Goal: Task Accomplishment & Management: Manage account settings

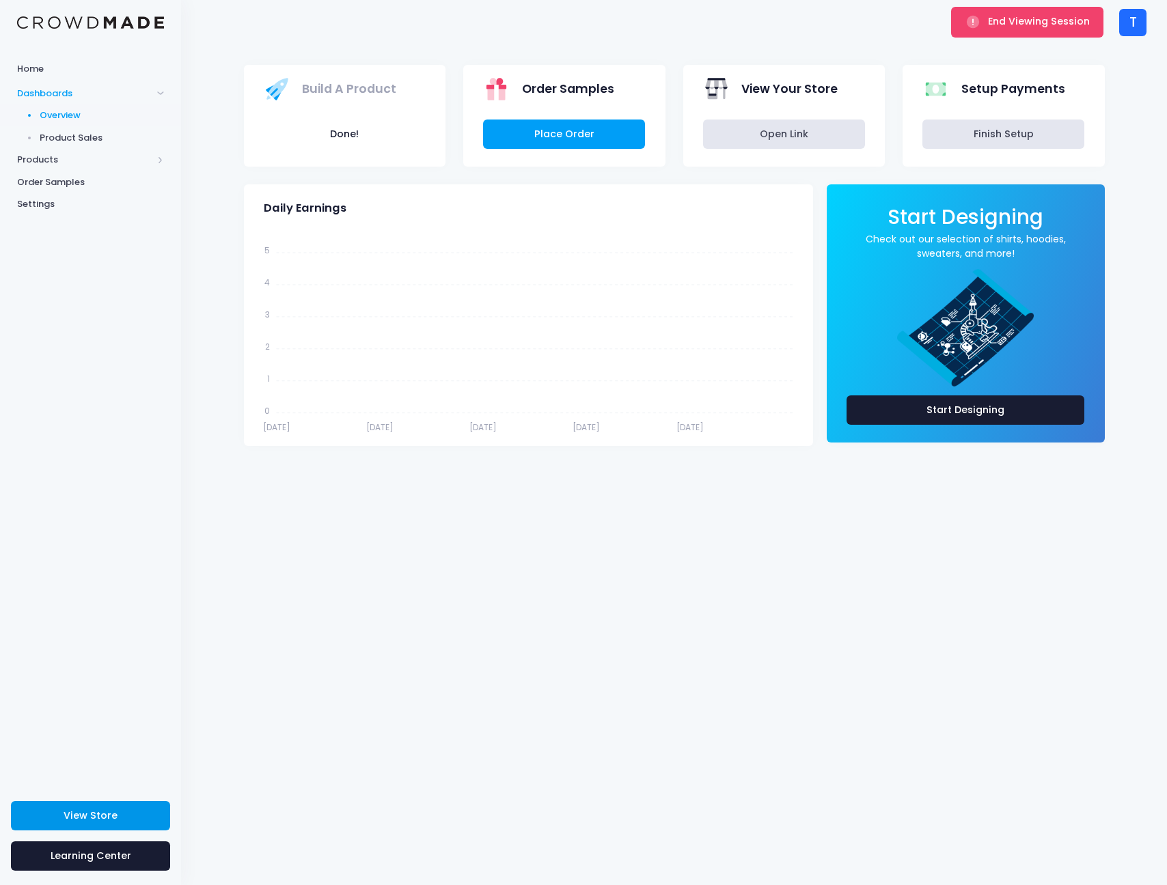
click at [150, 811] on link "View Store" at bounding box center [90, 815] width 159 height 29
click at [962, 24] on button "End Viewing Session" at bounding box center [1027, 22] width 152 height 30
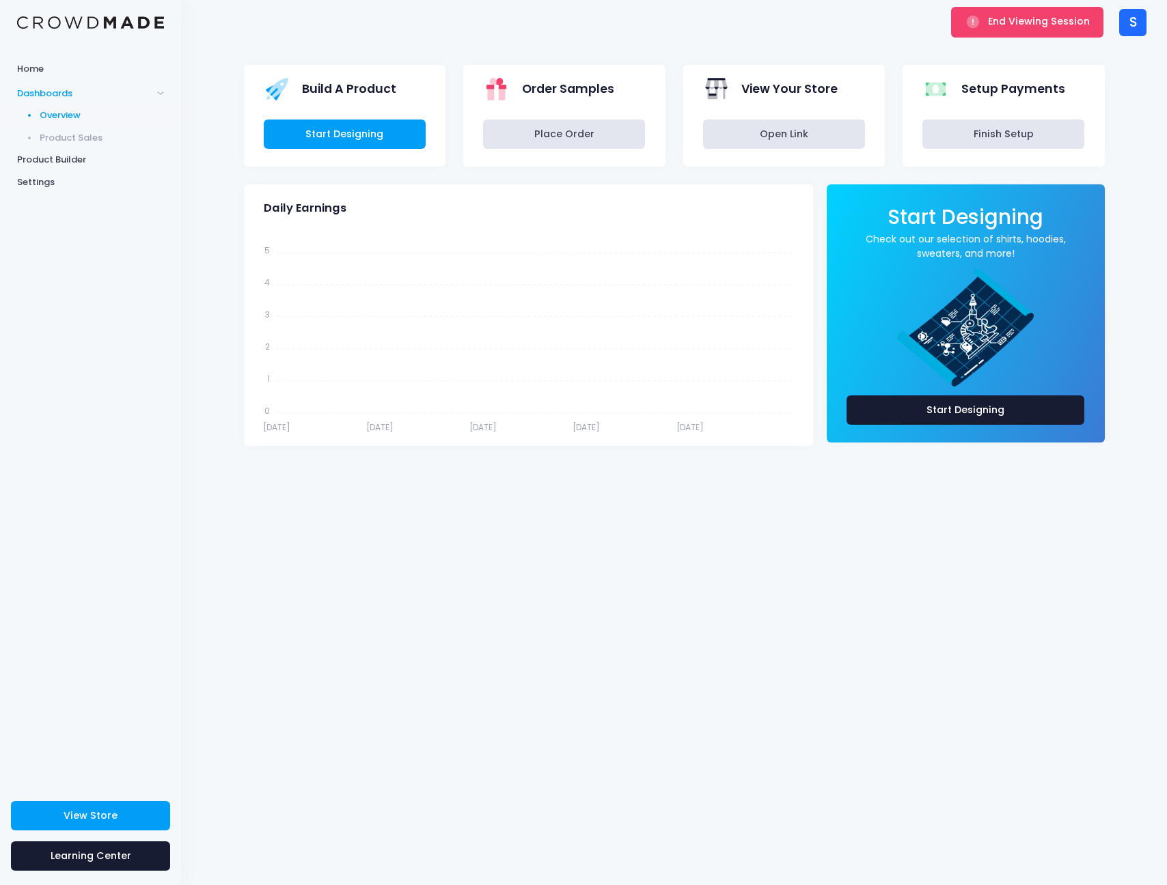
click at [1134, 27] on div "S" at bounding box center [1132, 22] width 27 height 27
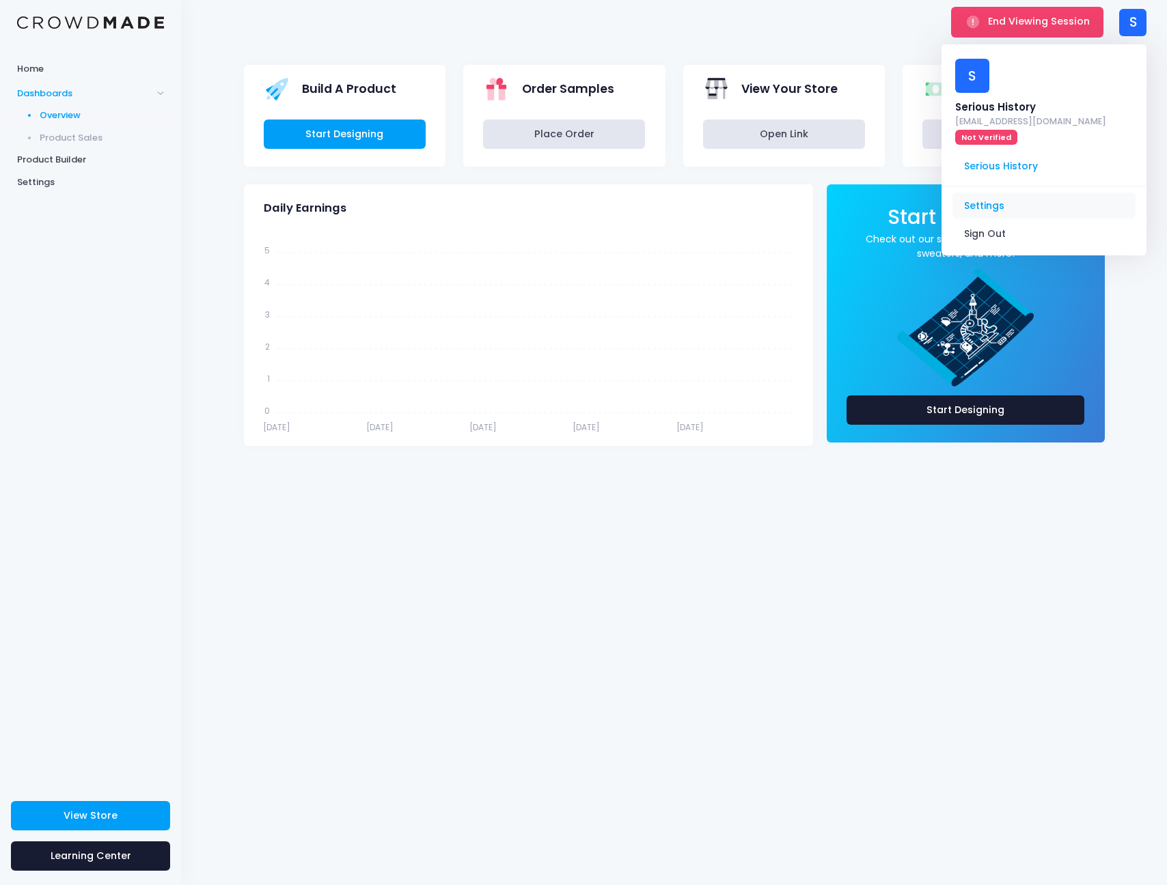
click at [1025, 193] on link "Settings" at bounding box center [1043, 206] width 183 height 26
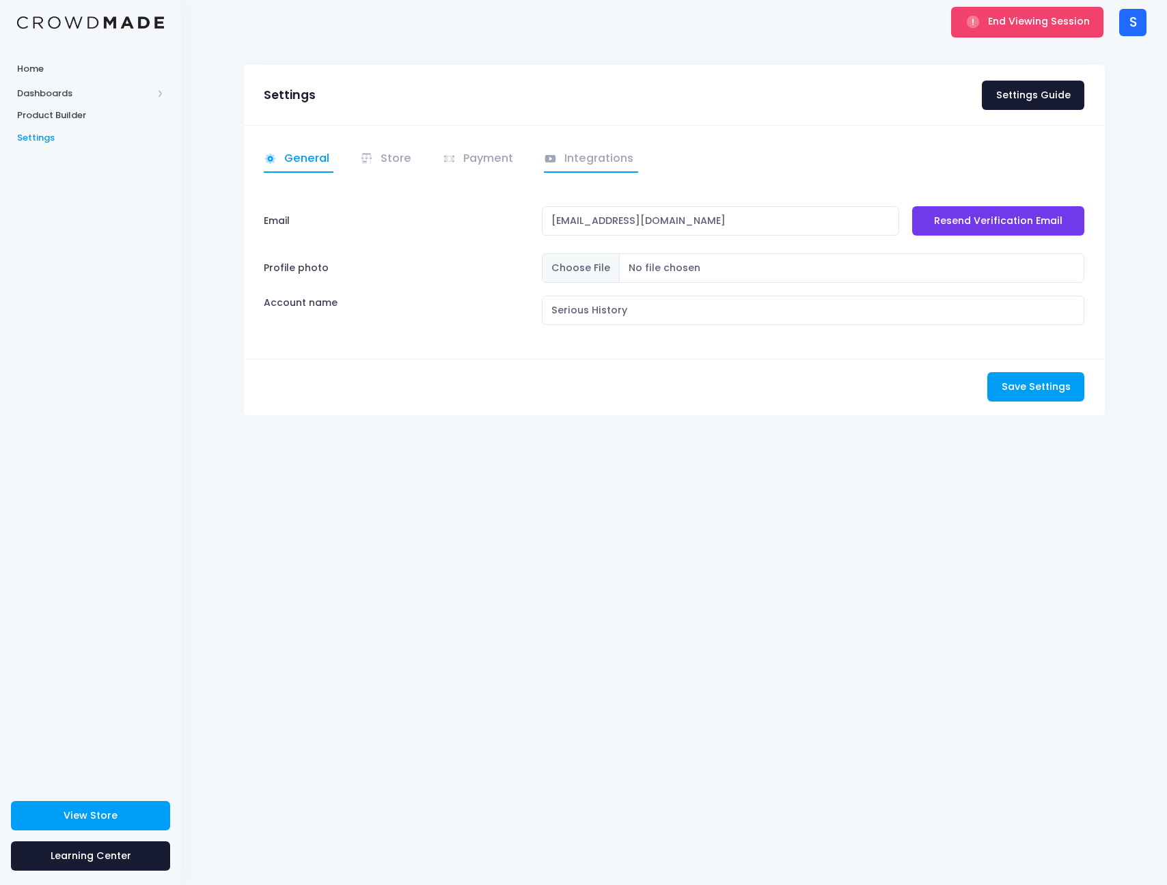
click at [584, 158] on link "Integrations" at bounding box center [591, 159] width 94 height 27
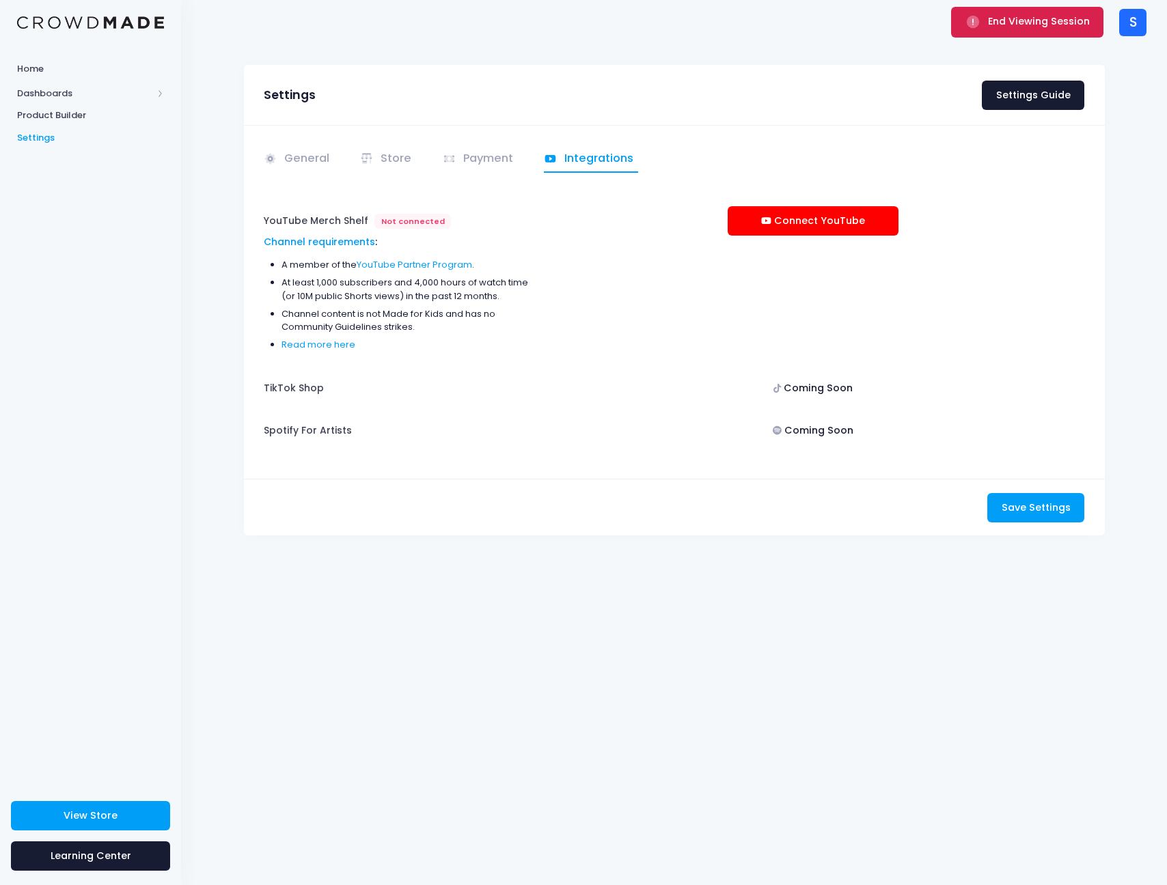
click at [1005, 13] on button "End Viewing Session" at bounding box center [1027, 22] width 152 height 30
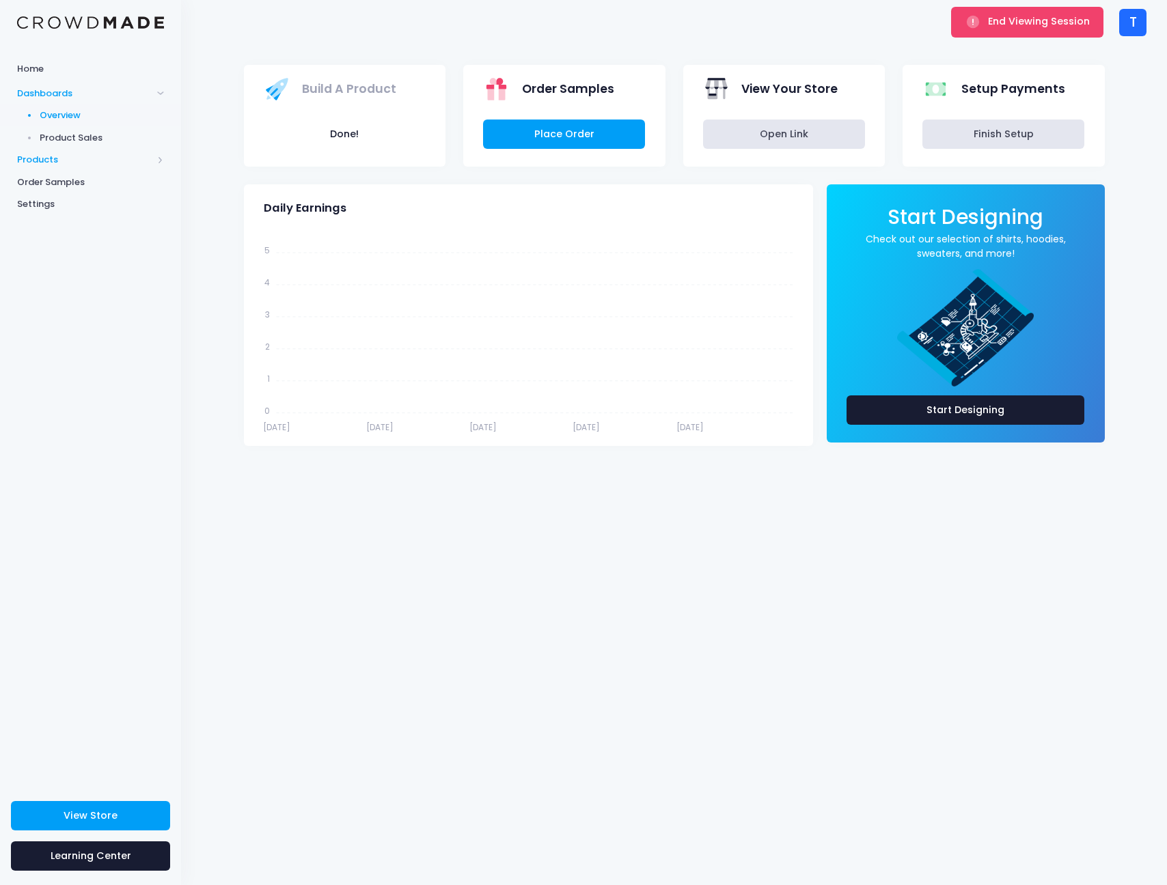
click at [40, 163] on span "Products" at bounding box center [84, 160] width 135 height 14
click at [68, 153] on span "Product Editor" at bounding box center [102, 160] width 125 height 14
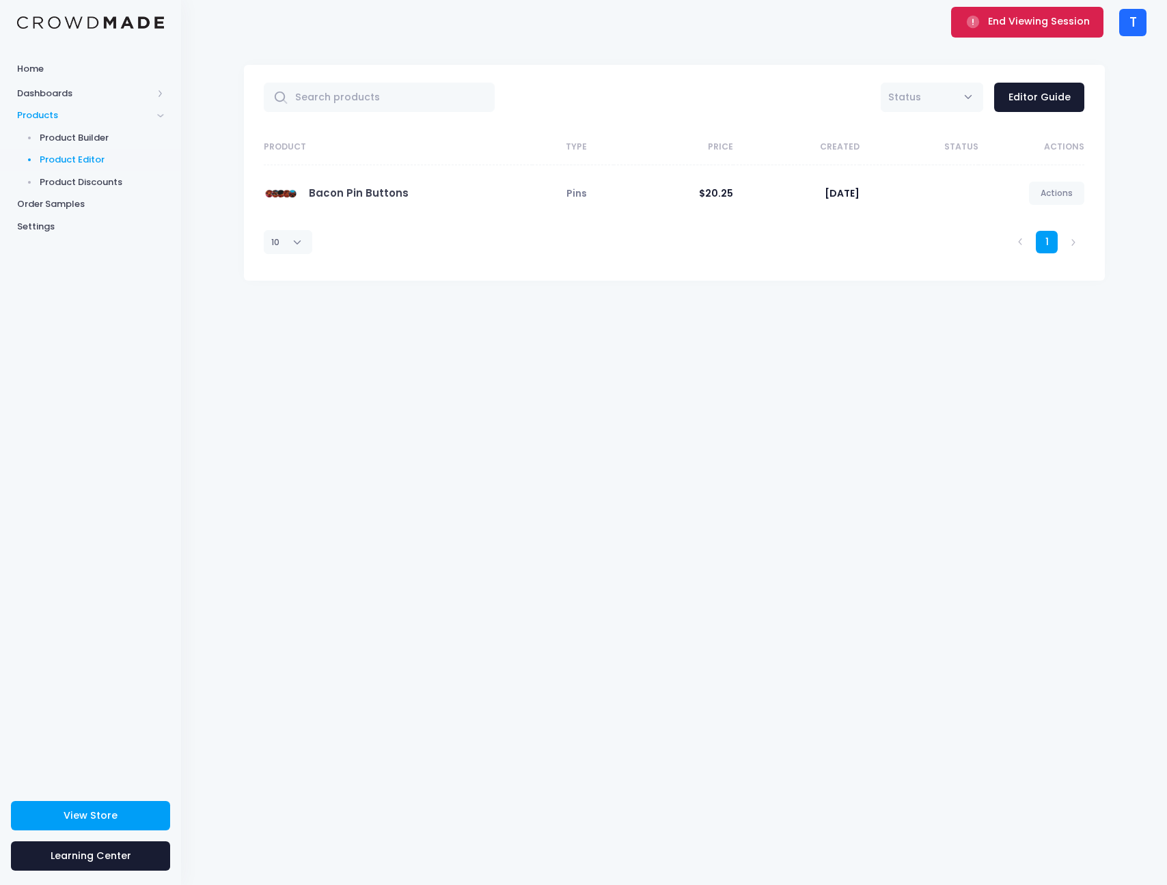
click at [1001, 21] on span "End Viewing Session" at bounding box center [1039, 21] width 102 height 14
